Goal: Information Seeking & Learning: Learn about a topic

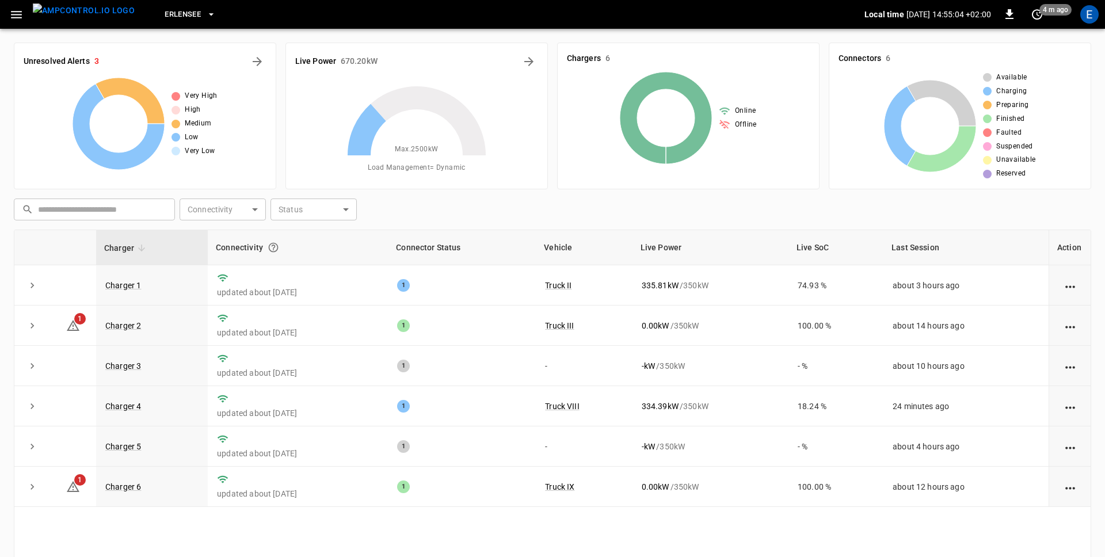
click at [469, 28] on div "Erlensee Local time [DATE] 14:55:04 +02:00 0 4 m ago E" at bounding box center [552, 14] width 1105 height 29
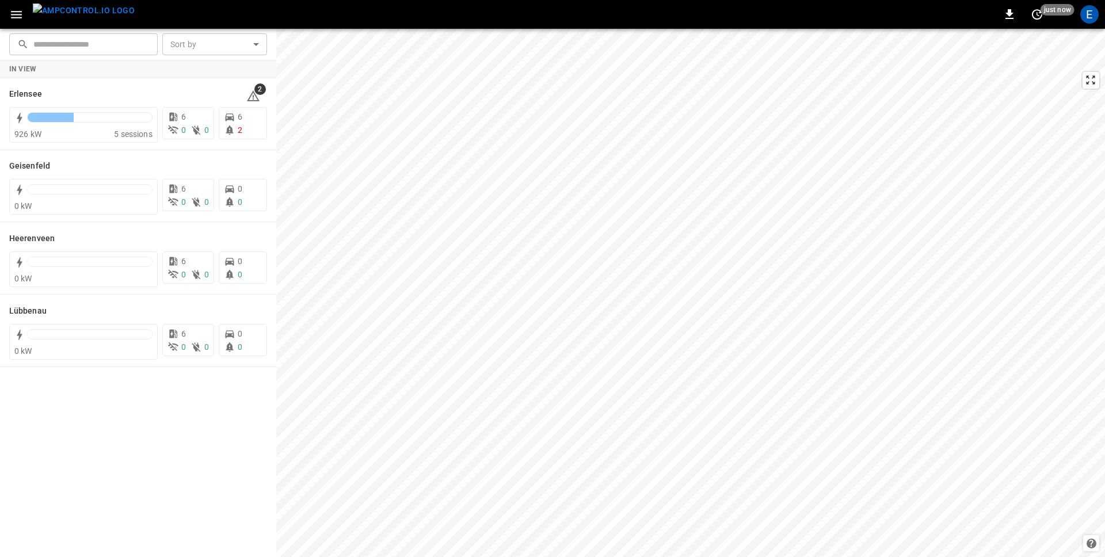
click at [14, 13] on icon "button" at bounding box center [16, 14] width 14 height 14
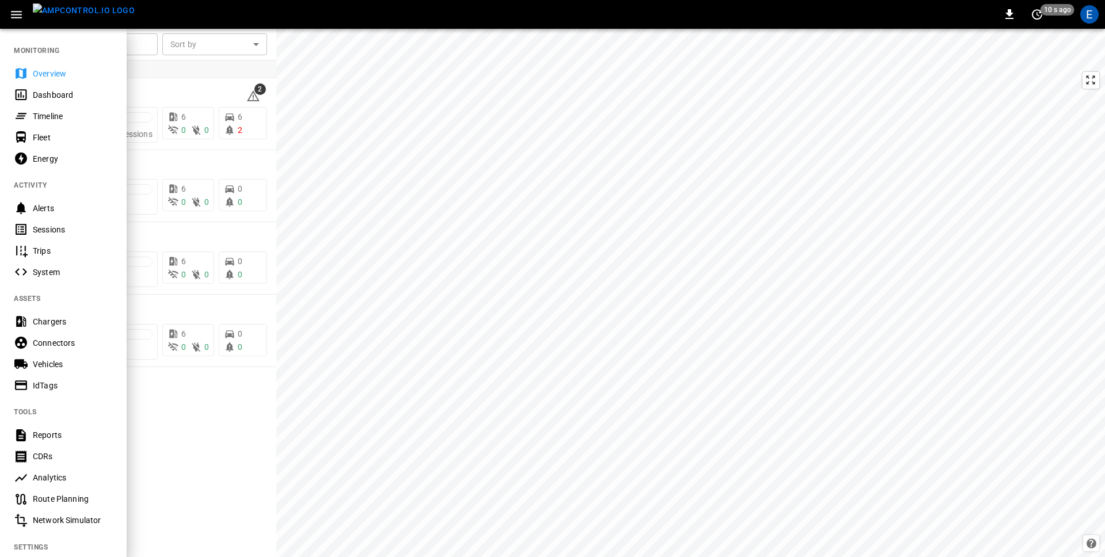
click at [51, 159] on div "Energy" at bounding box center [73, 159] width 80 height 12
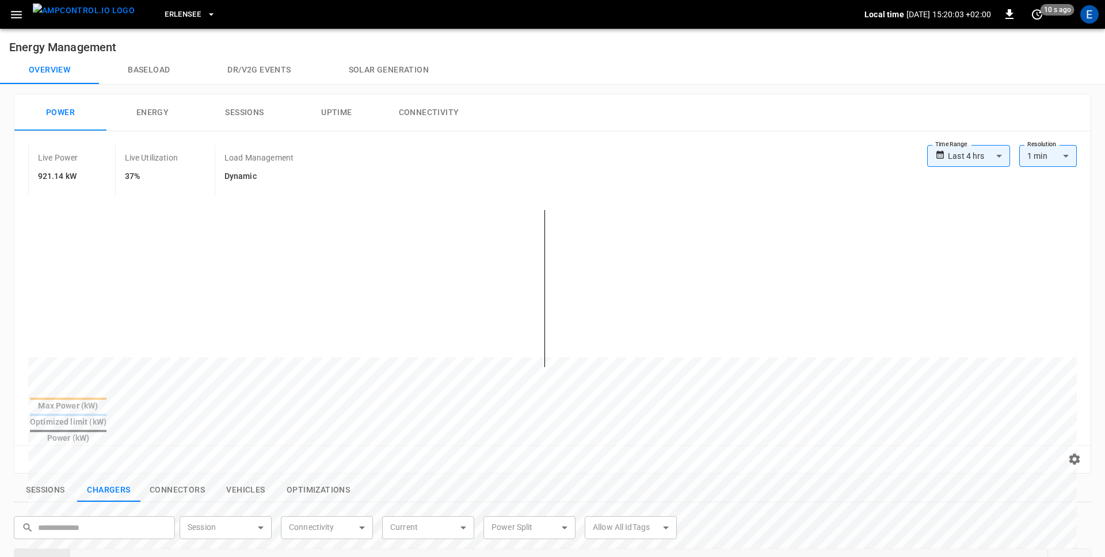
click at [154, 68] on button "Baseload" at bounding box center [149, 70] width 100 height 28
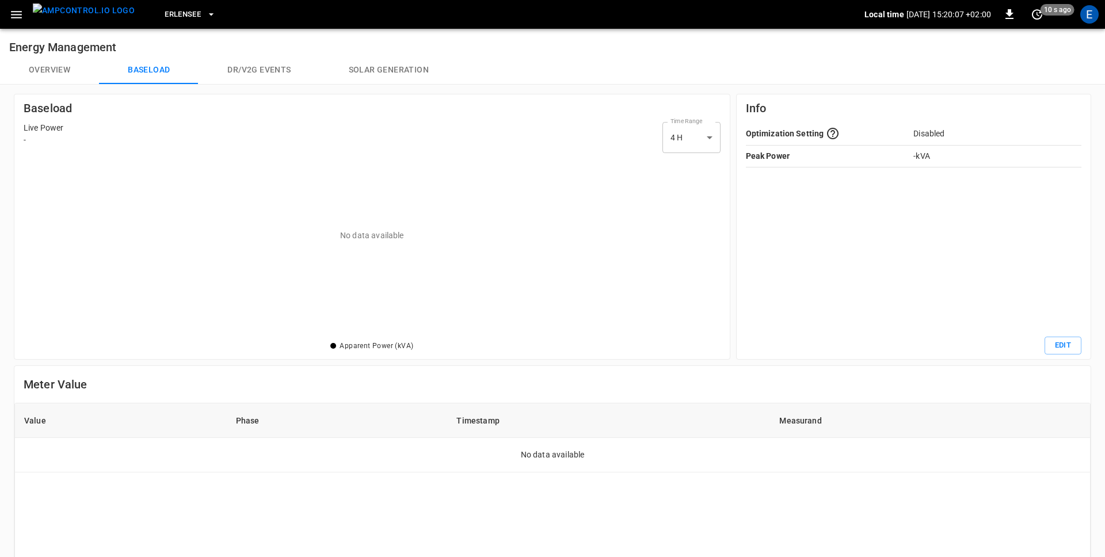
click at [256, 71] on button "Dr/V2G events" at bounding box center [259, 70] width 121 height 28
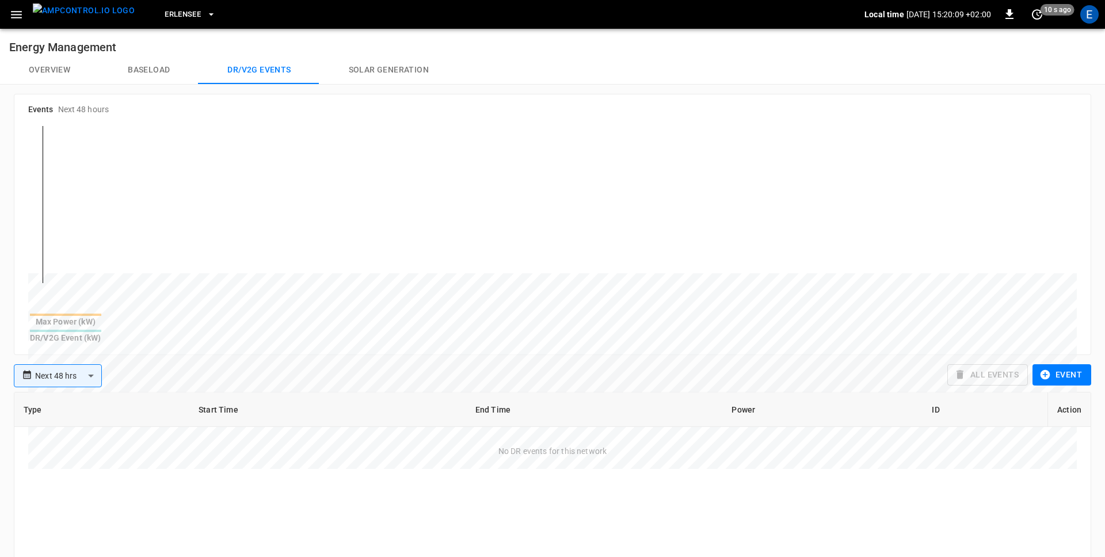
click at [98, 366] on body "**********" at bounding box center [552, 411] width 1105 height 823
click at [172, 375] on div at bounding box center [552, 278] width 1105 height 557
click at [92, 368] on body "**********" at bounding box center [552, 411] width 1105 height 823
click at [58, 402] on li "Last 48 hrs" at bounding box center [58, 394] width 89 height 19
click at [60, 363] on body "**********" at bounding box center [552, 411] width 1105 height 823
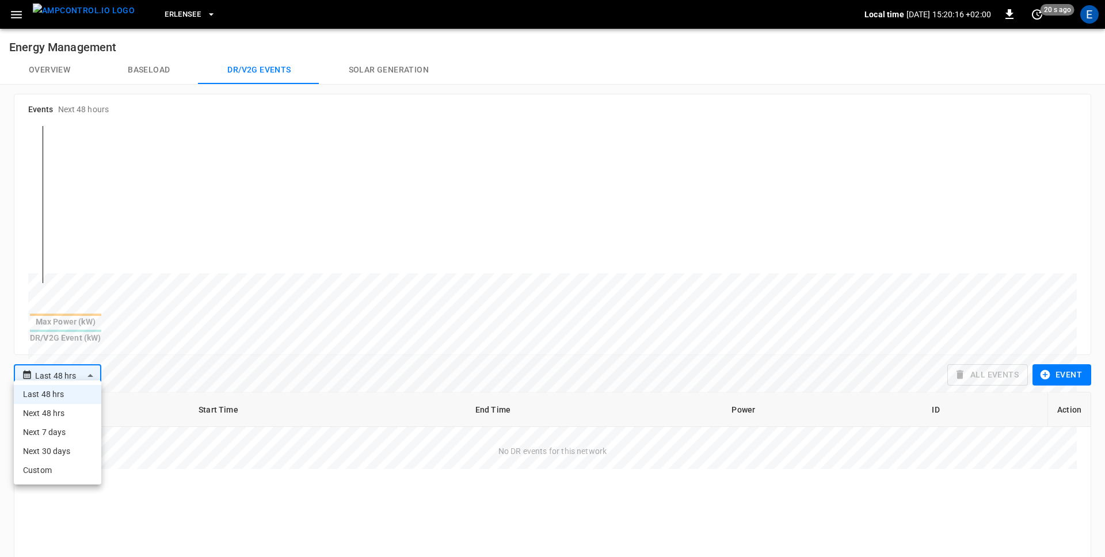
click at [55, 411] on li "Next 48 hrs" at bounding box center [58, 413] width 88 height 19
type input "**********"
click at [192, 369] on div "**********" at bounding box center [476, 375] width 934 height 23
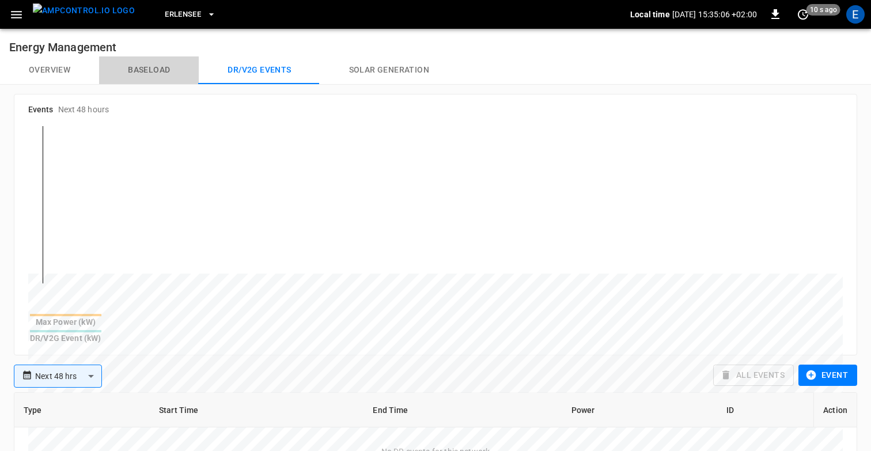
click at [150, 70] on button "Baseload" at bounding box center [149, 70] width 100 height 28
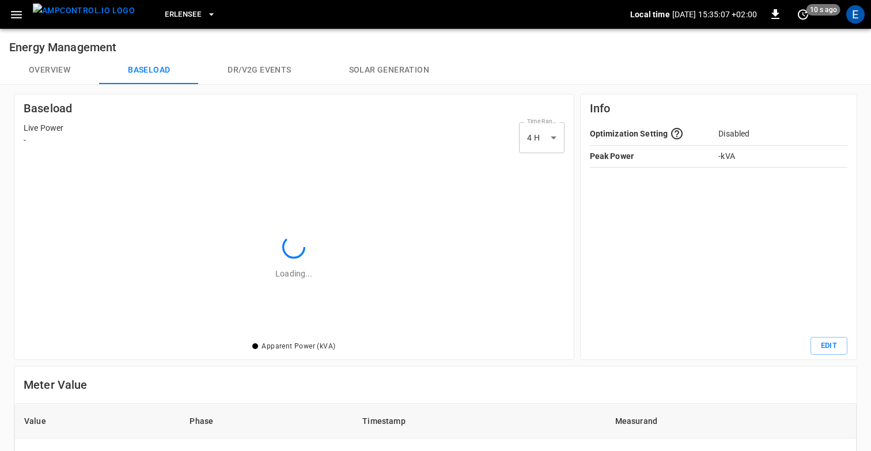
scroll to position [181, 541]
click at [70, 63] on button "Overview" at bounding box center [49, 70] width 99 height 28
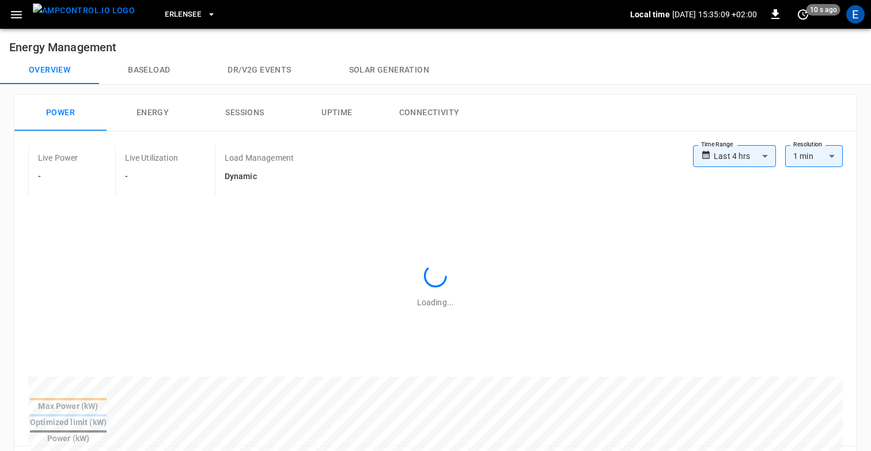
click at [366, 64] on button "Solar generation" at bounding box center [389, 70] width 138 height 28
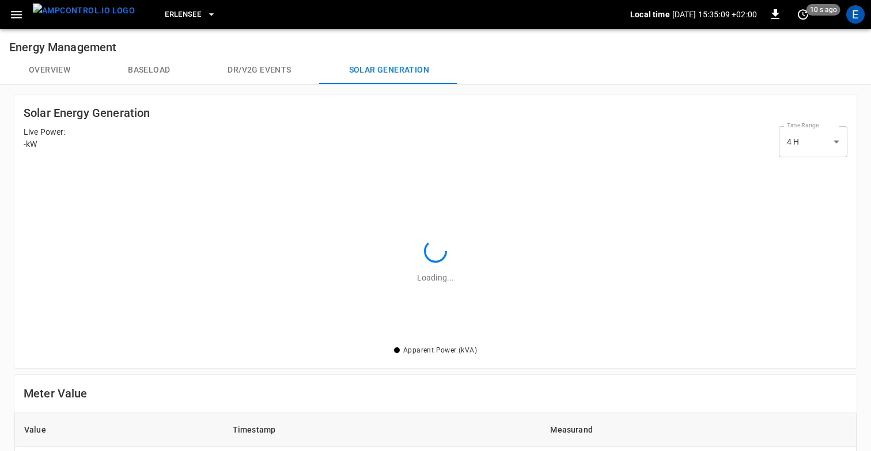
scroll to position [181, 823]
click at [14, 10] on icon "button" at bounding box center [16, 14] width 14 height 14
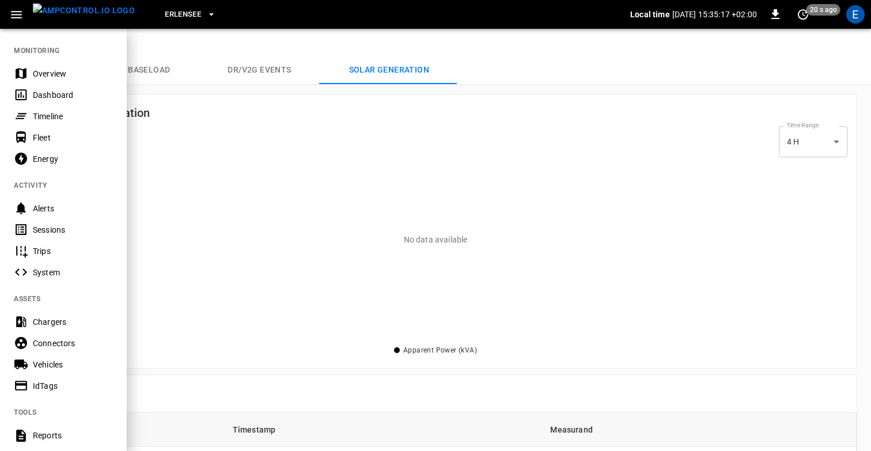
click at [213, 179] on div at bounding box center [435, 225] width 871 height 451
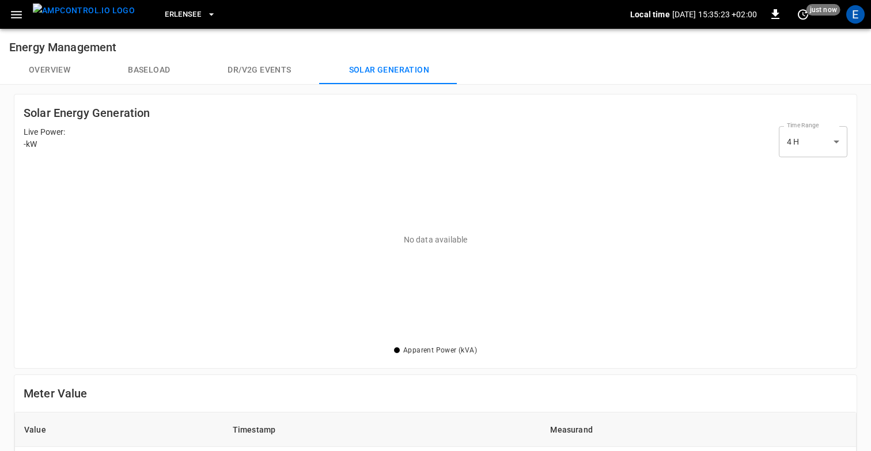
click at [15, 16] on icon "button" at bounding box center [16, 14] width 14 height 14
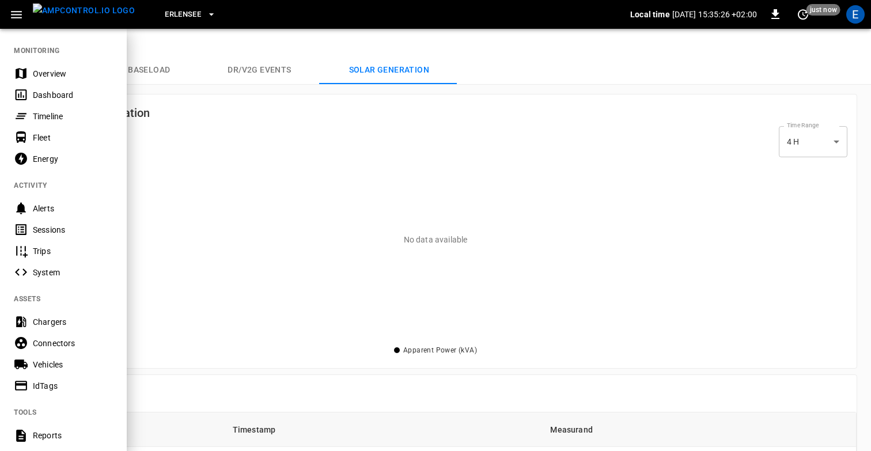
click at [48, 321] on div "Chargers" at bounding box center [73, 322] width 80 height 12
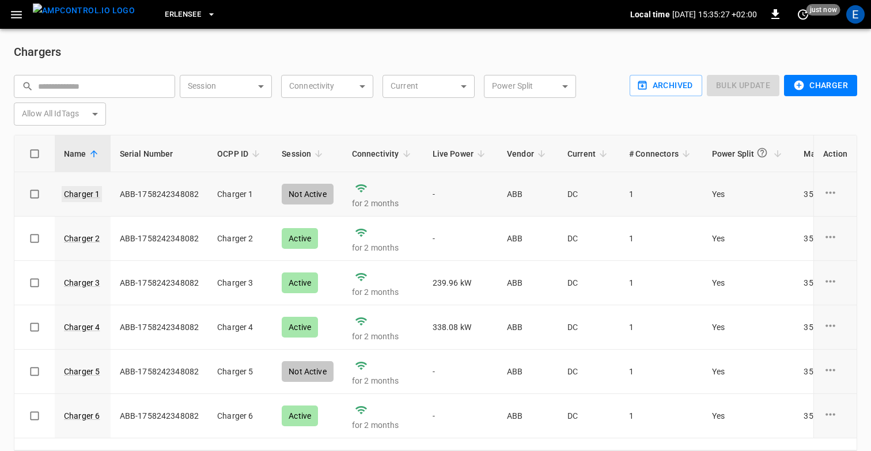
click at [76, 191] on link "Charger 1" at bounding box center [82, 194] width 40 height 16
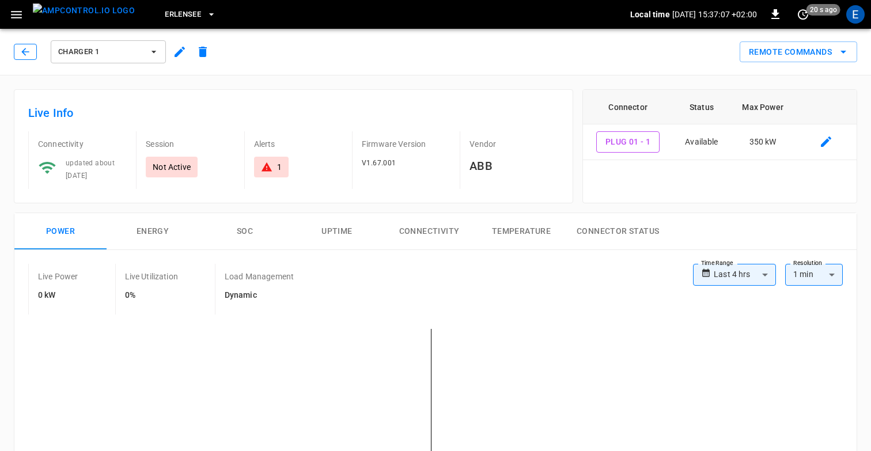
click at [25, 53] on icon "button" at bounding box center [26, 52] width 12 height 12
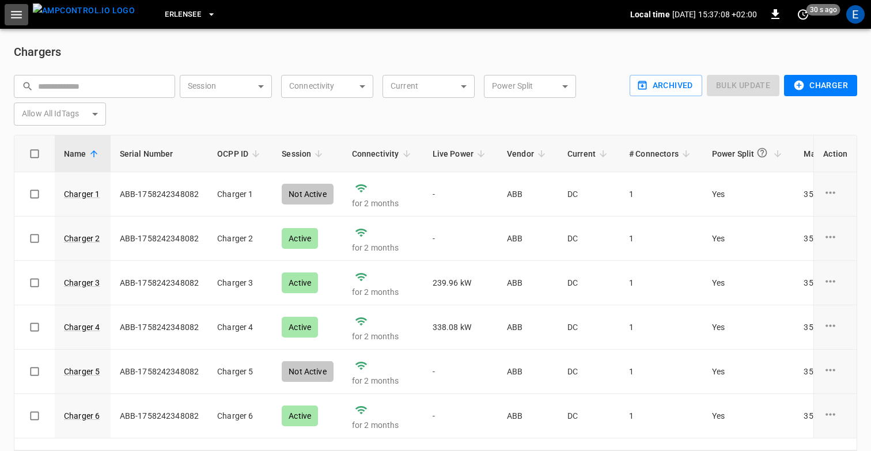
click at [7, 15] on button "button" at bounding box center [17, 14] width 24 height 21
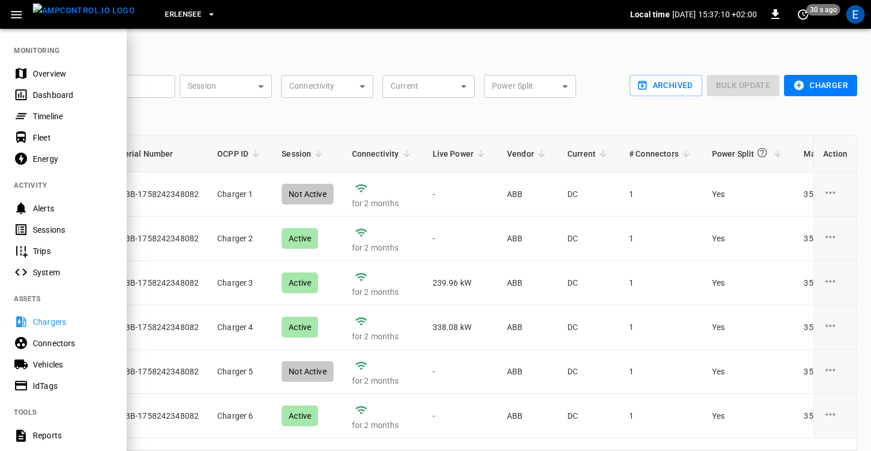
click at [48, 161] on div "Energy" at bounding box center [73, 159] width 80 height 12
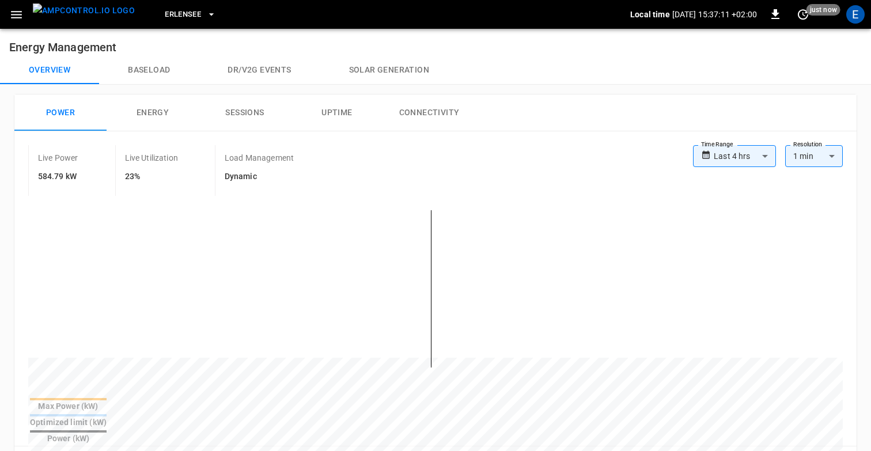
click at [158, 103] on button "Energy" at bounding box center [153, 112] width 92 height 37
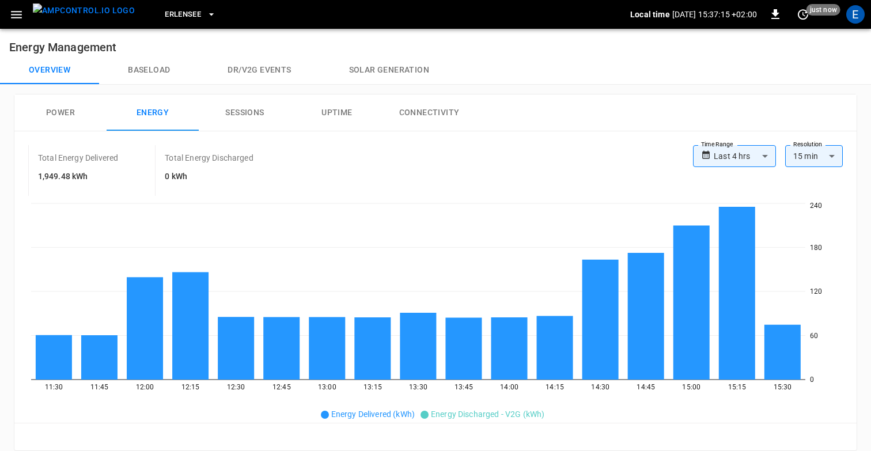
click at [431, 111] on button "Connectivity" at bounding box center [429, 112] width 92 height 37
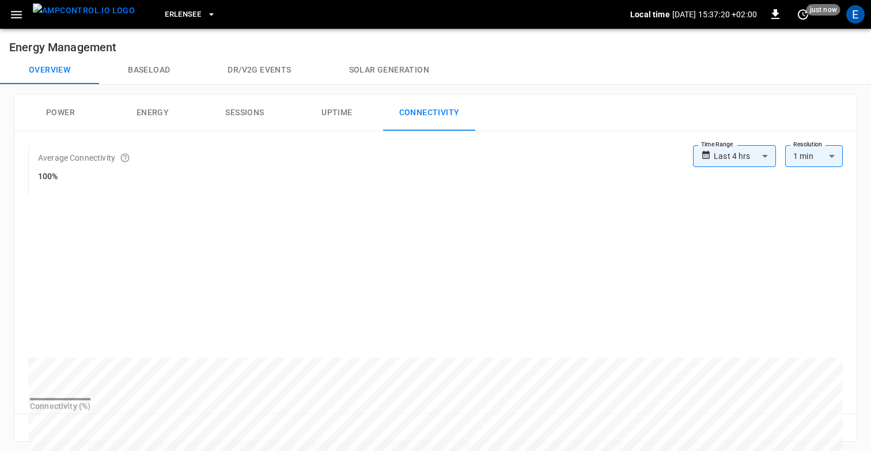
click at [250, 69] on button "Dr/V2G events" at bounding box center [259, 70] width 121 height 28
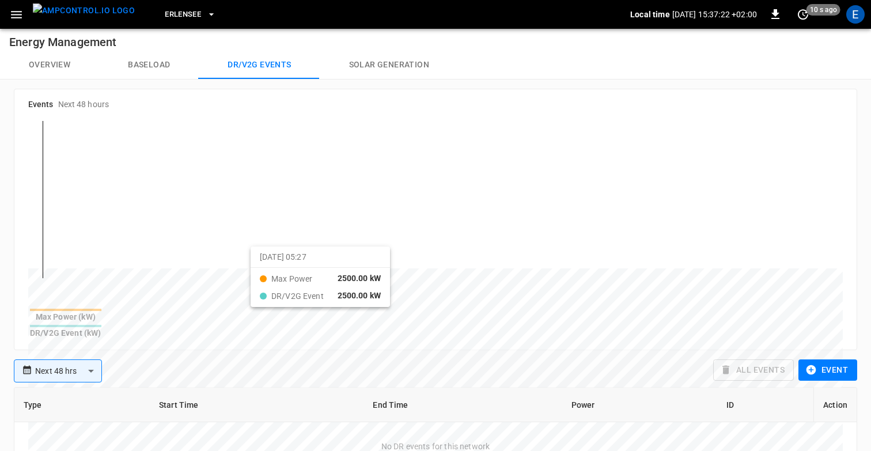
scroll to position [5, 0]
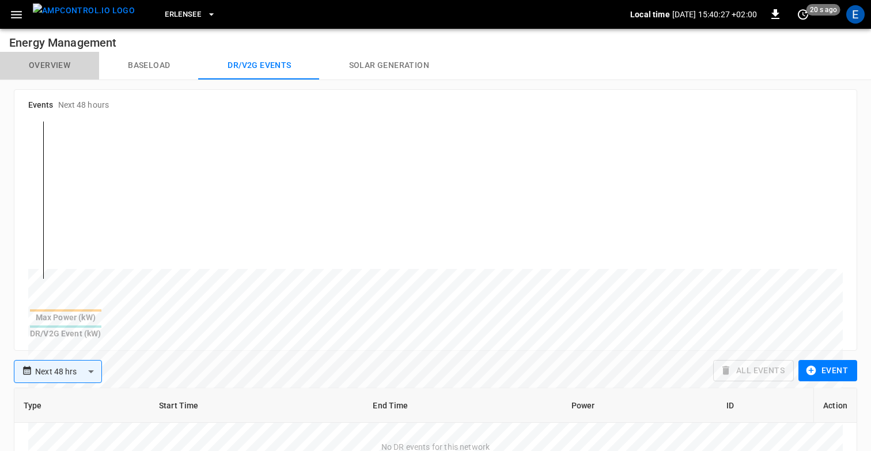
click at [70, 70] on button "Overview" at bounding box center [49, 66] width 99 height 28
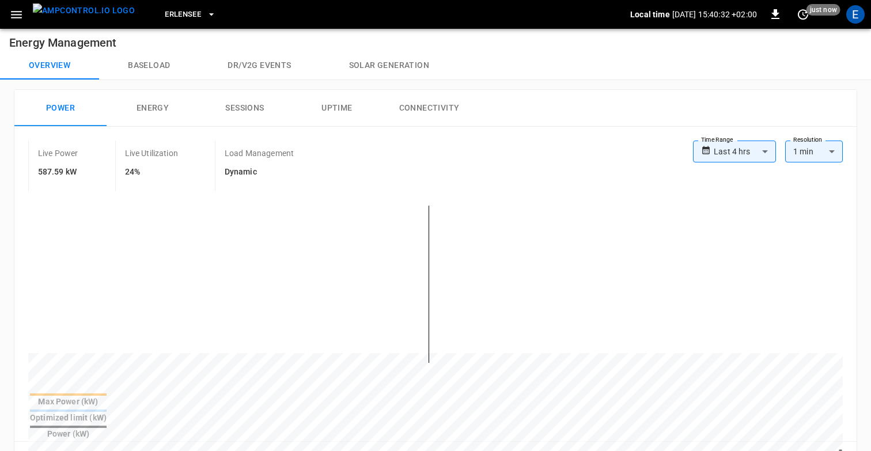
click at [147, 69] on button "Baseload" at bounding box center [149, 66] width 100 height 28
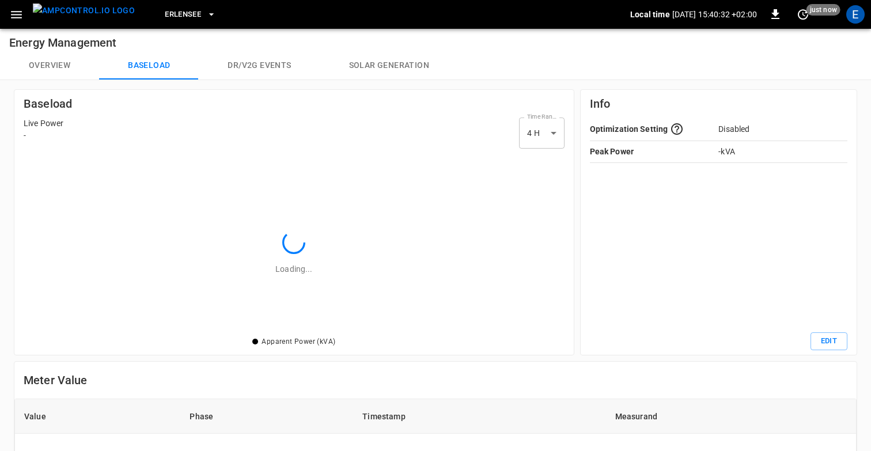
scroll to position [181, 541]
